Goal: Navigation & Orientation: Find specific page/section

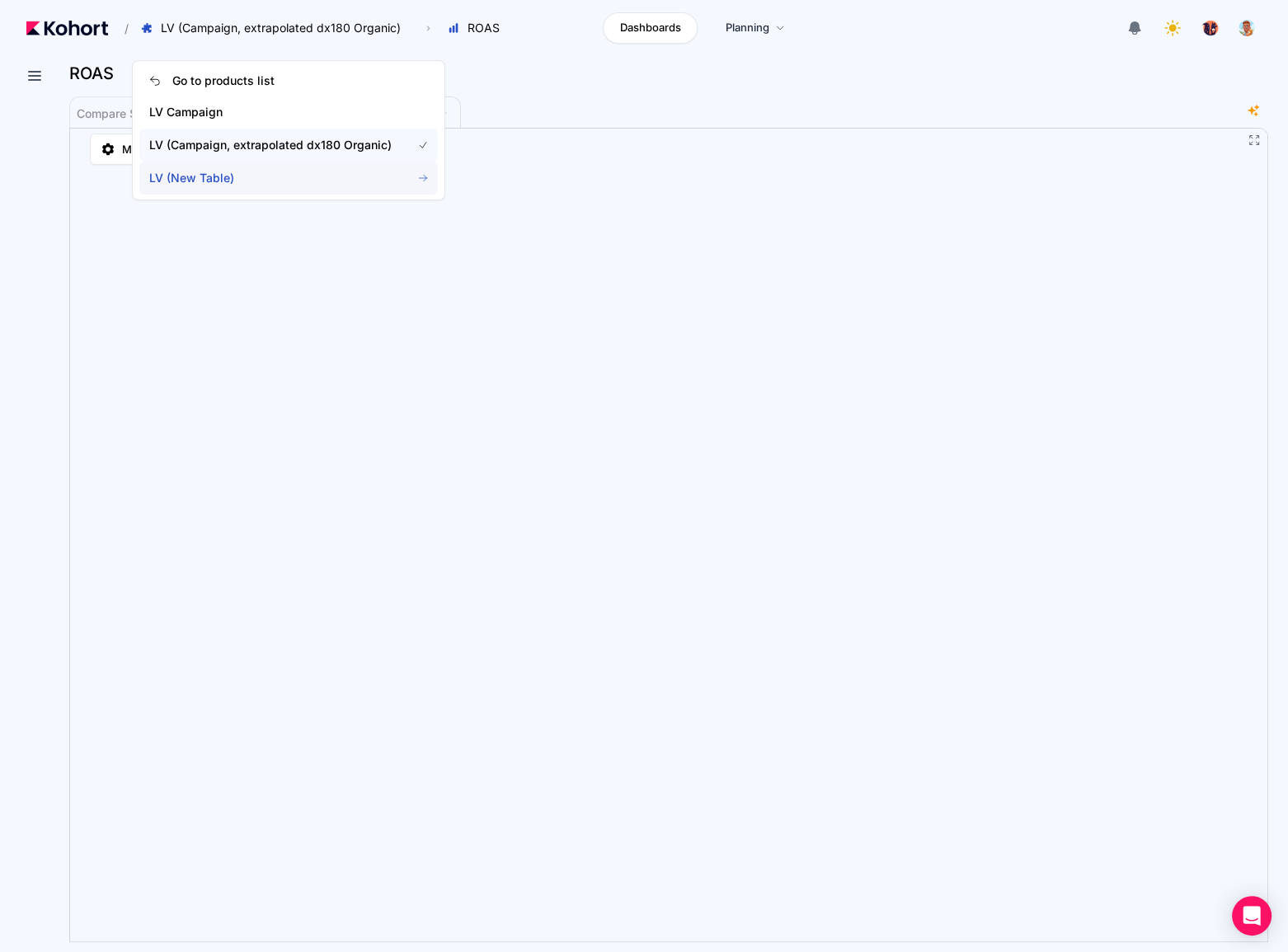
click at [265, 171] on span "LV (New Table)" at bounding box center [271, 177] width 243 height 17
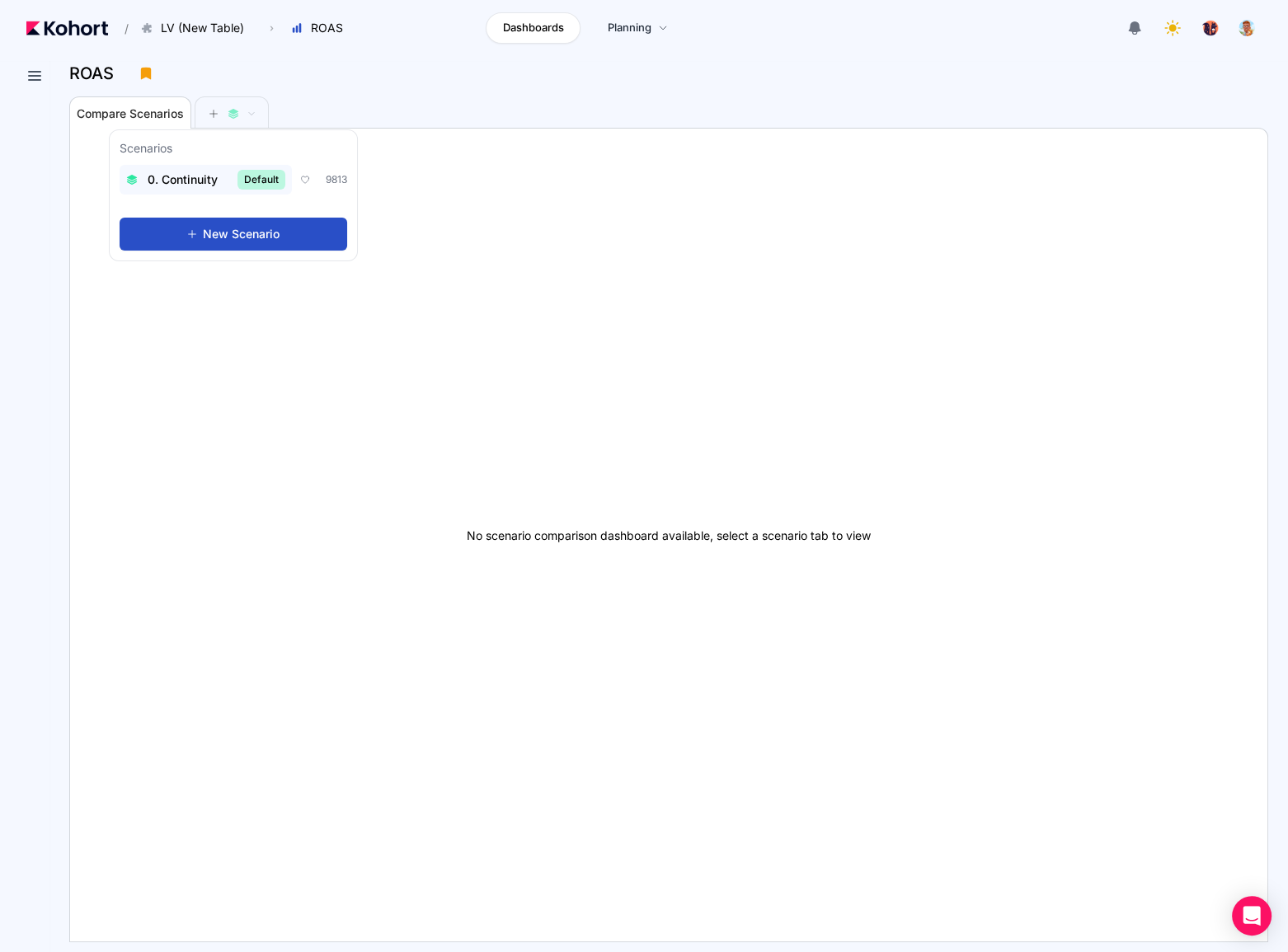
click at [187, 181] on span "0. Continuity" at bounding box center [183, 179] width 70 height 17
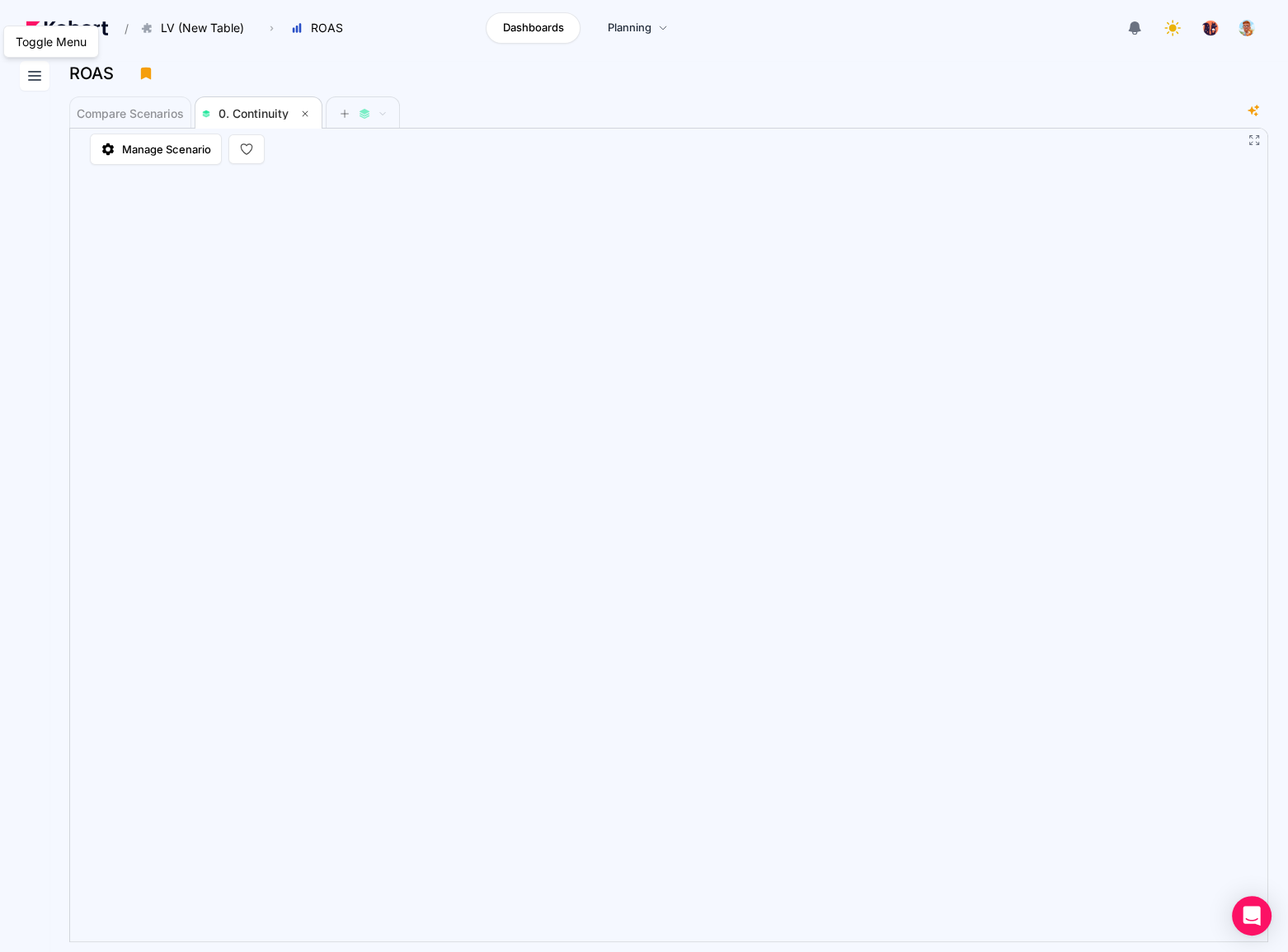
click at [24, 76] on button at bounding box center [35, 76] width 30 height 30
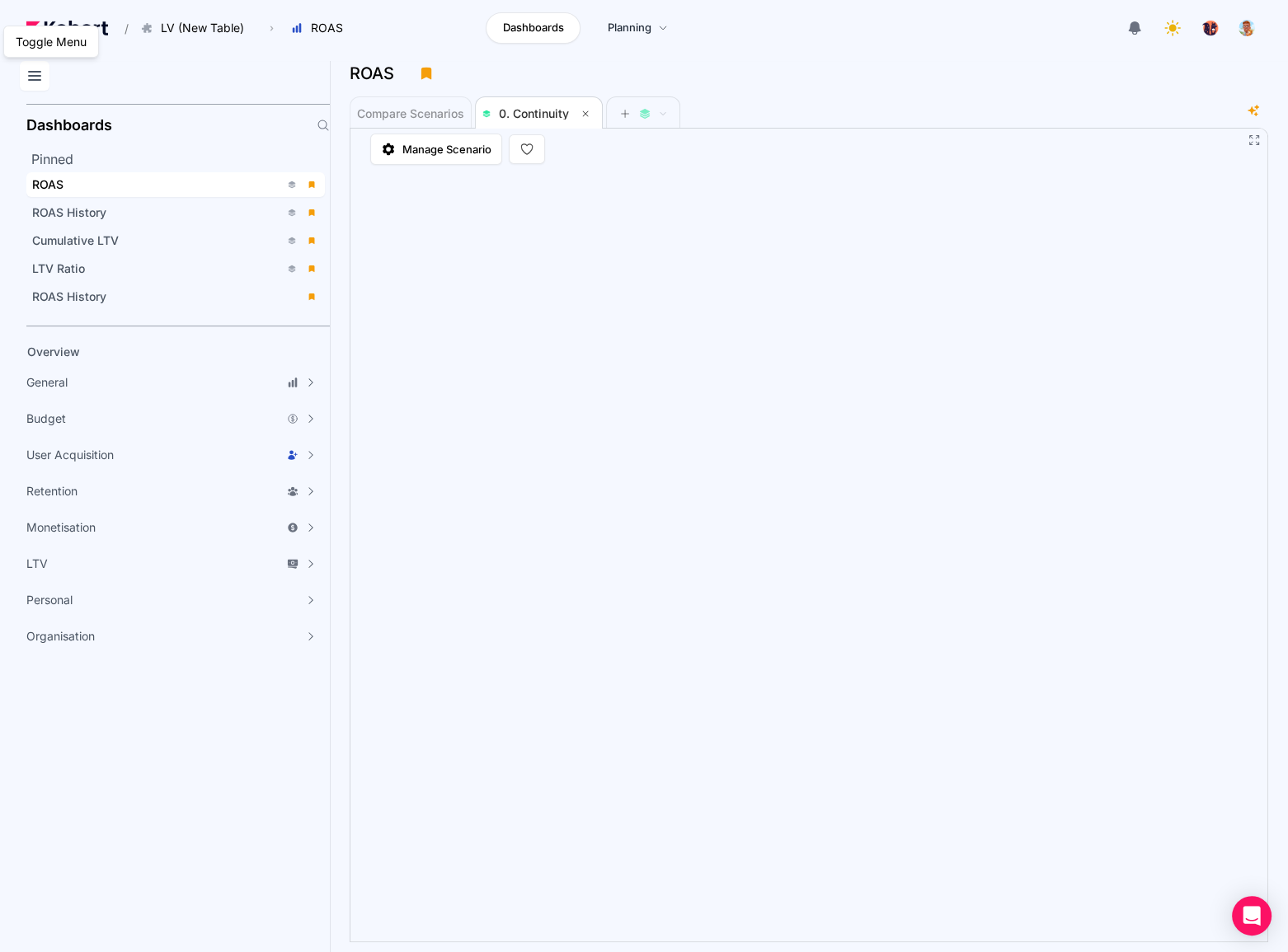
click at [29, 66] on icon at bounding box center [34, 76] width 20 height 20
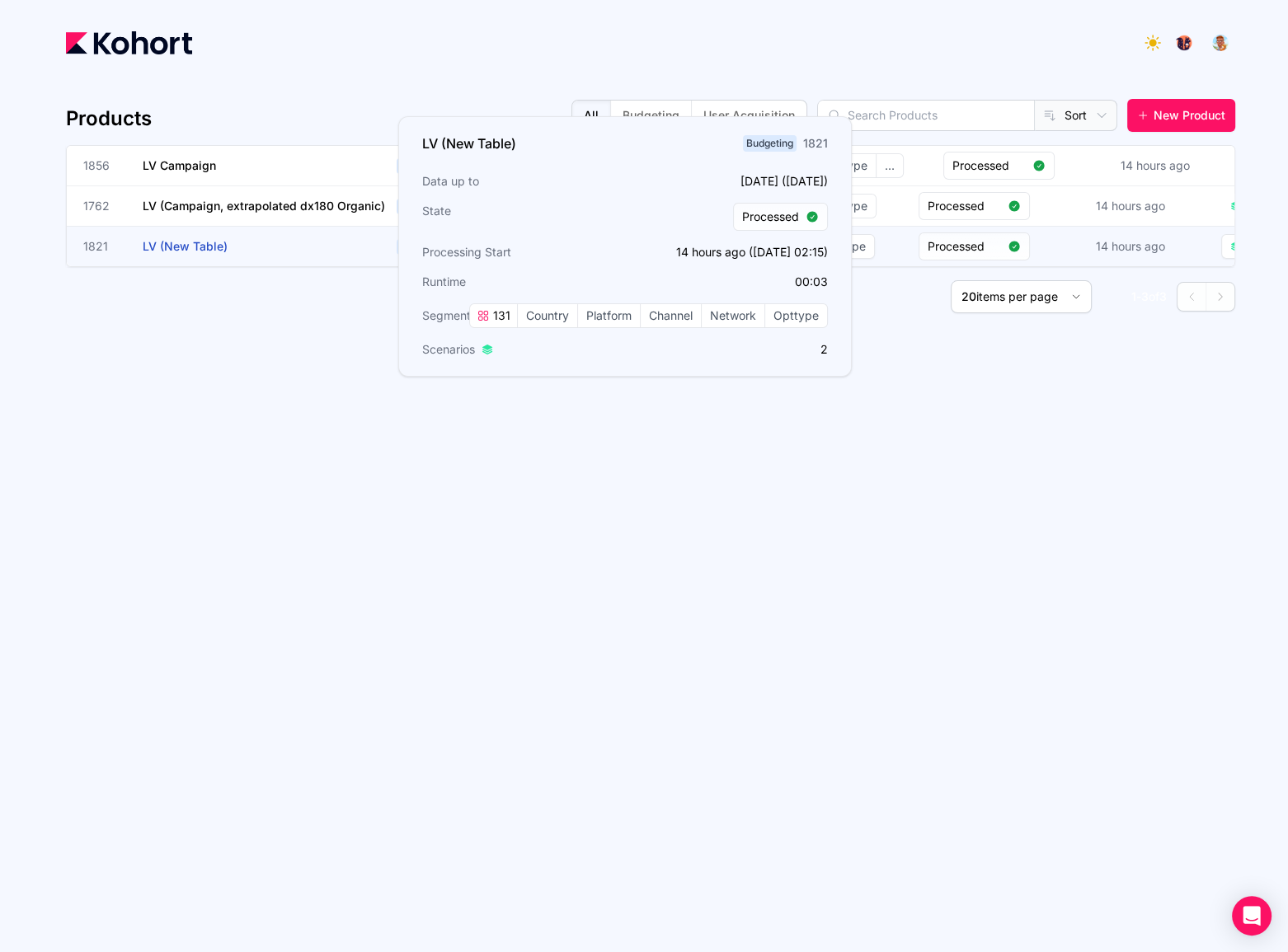
click at [288, 247] on h3 "LV (New Table)" at bounding box center [265, 246] width 247 height 39
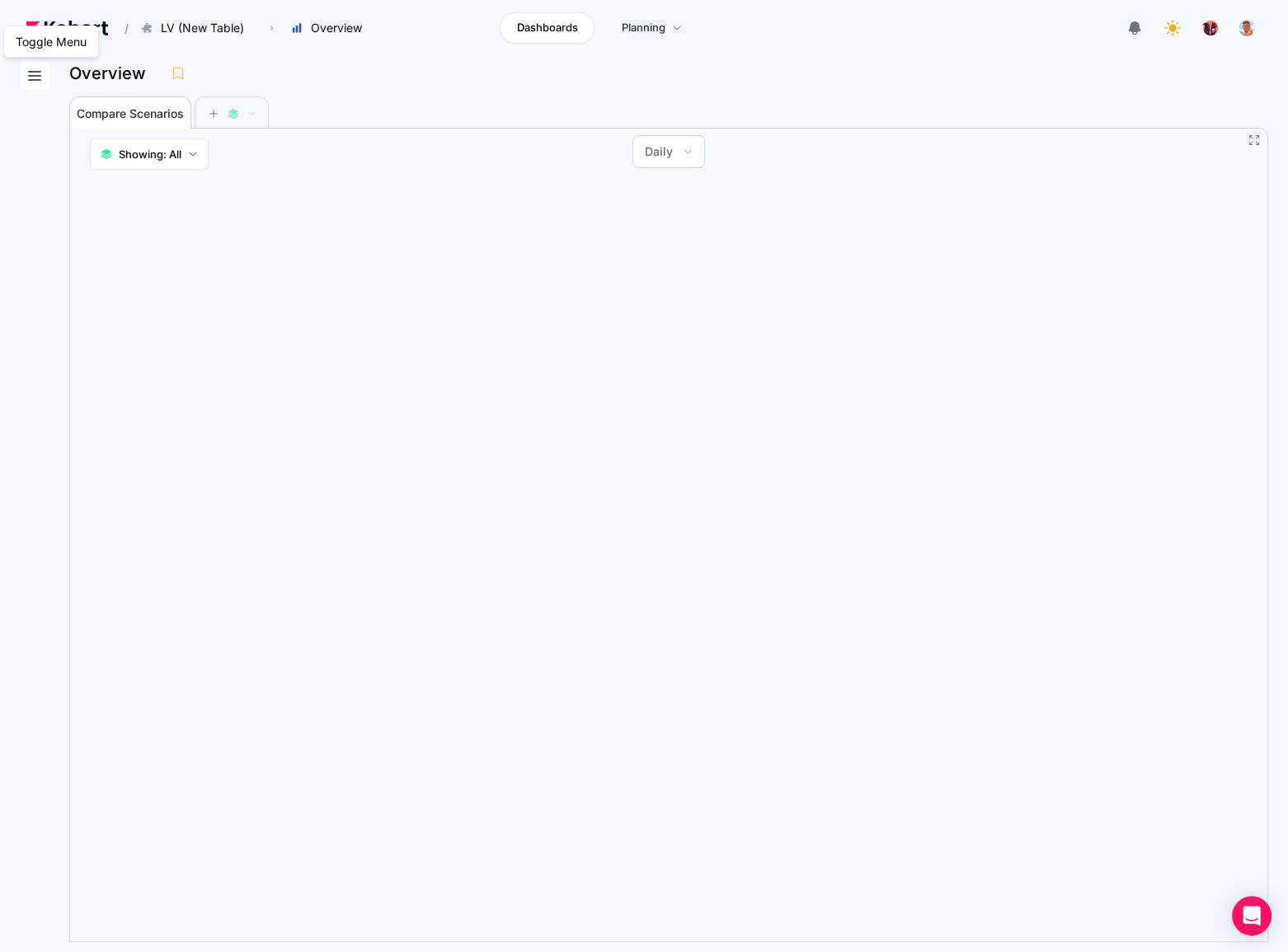
click at [32, 79] on icon at bounding box center [34, 76] width 20 height 20
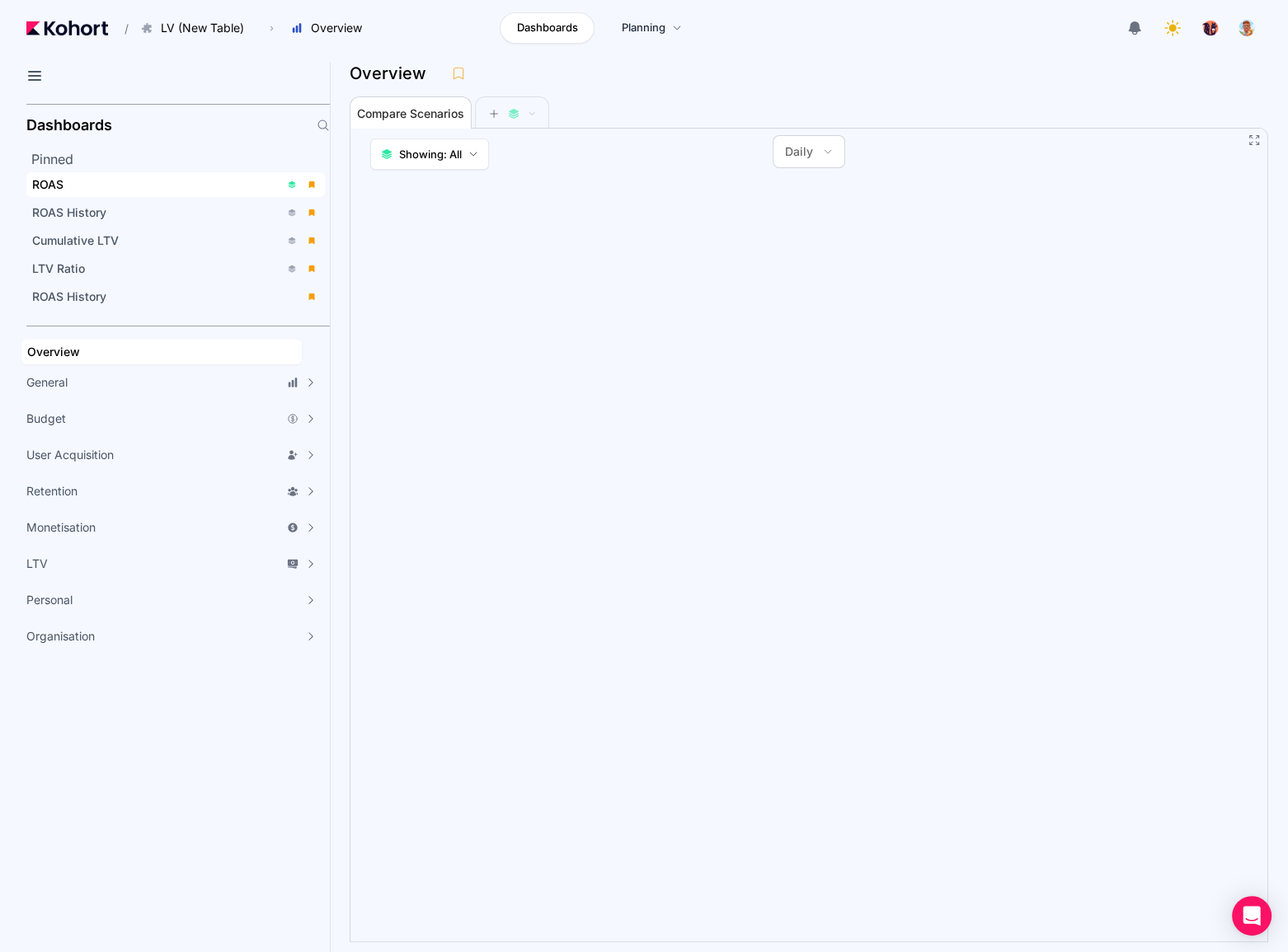
click at [121, 181] on div "ROAS" at bounding box center [155, 184] width 247 height 17
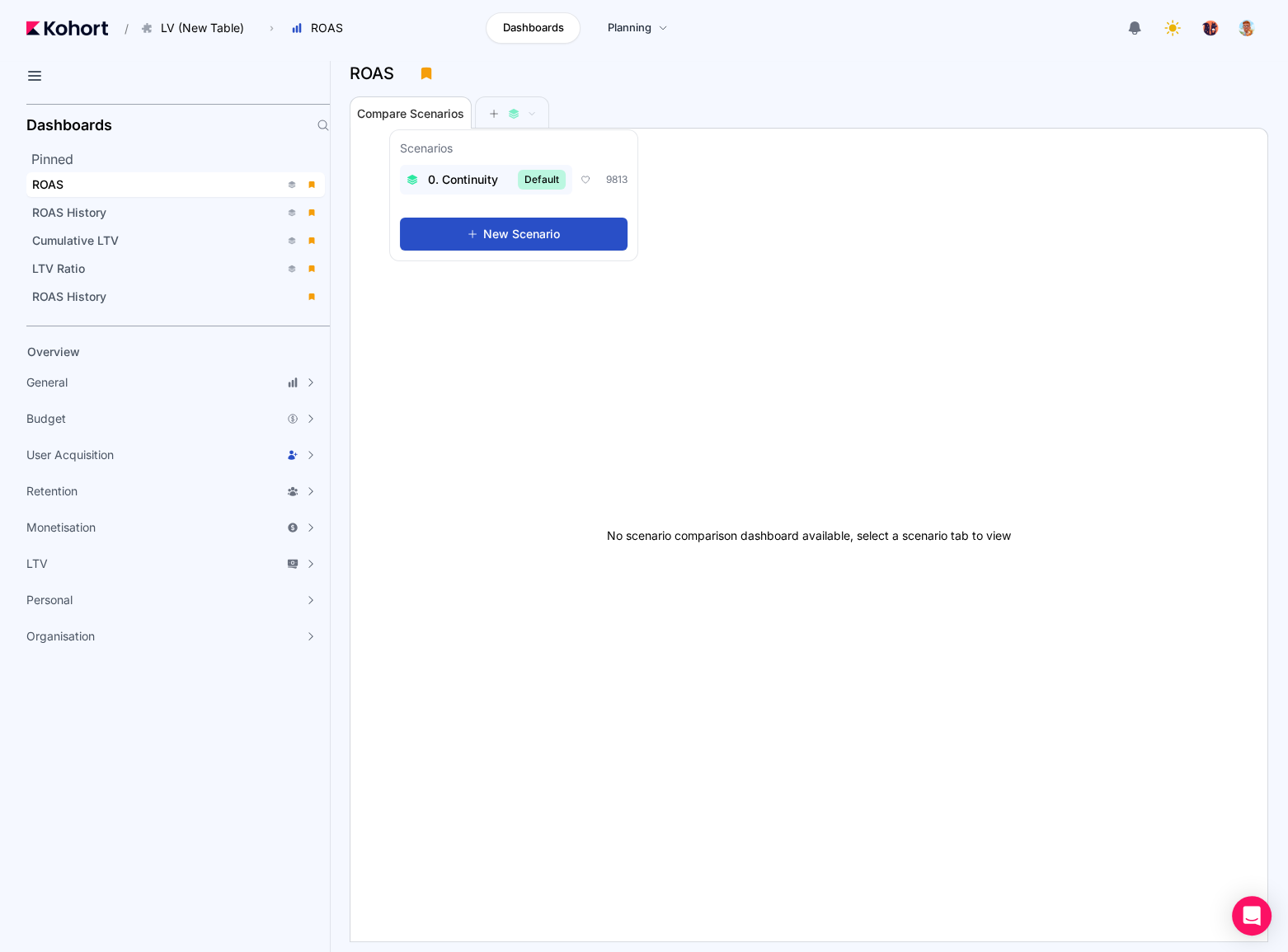
click at [453, 176] on span "0. Continuity" at bounding box center [463, 179] width 70 height 17
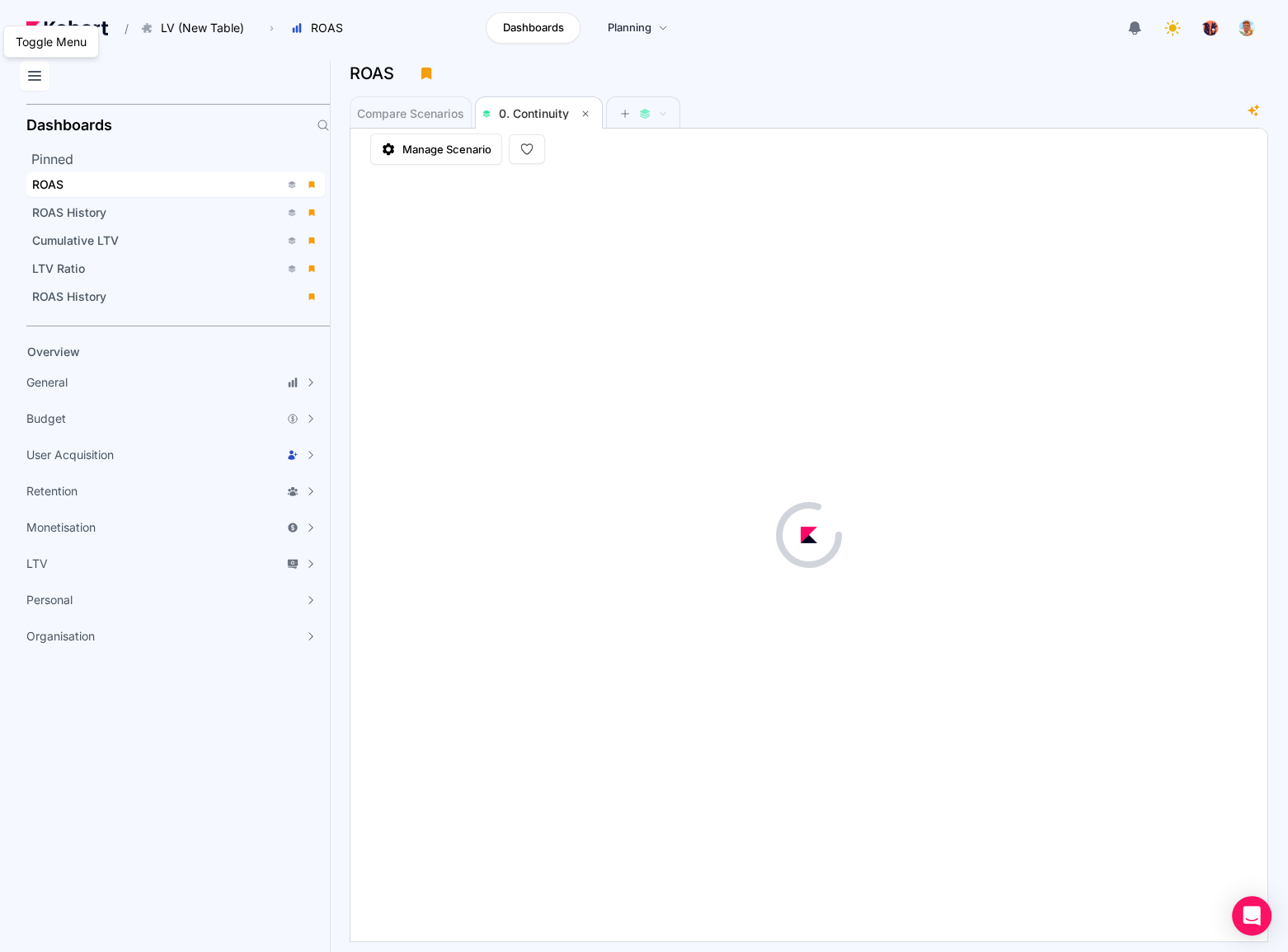
click at [41, 71] on icon at bounding box center [34, 76] width 20 height 20
